Goal: Find specific page/section: Find specific page/section

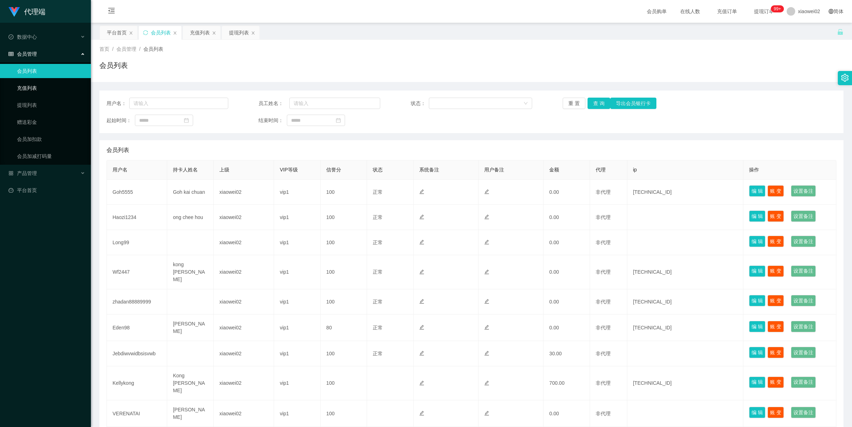
click at [35, 91] on link "充值列表" at bounding box center [51, 88] width 68 height 14
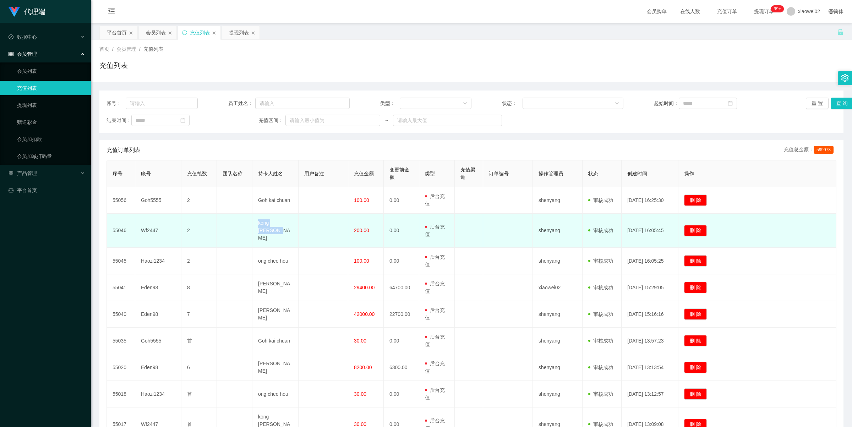
drag, startPoint x: 256, startPoint y: 225, endPoint x: 289, endPoint y: 232, distance: 33.8
click at [289, 232] on td "kong [PERSON_NAME]" at bounding box center [275, 231] width 46 height 34
copy td "kong [PERSON_NAME]"
